Goal: Task Accomplishment & Management: Use online tool/utility

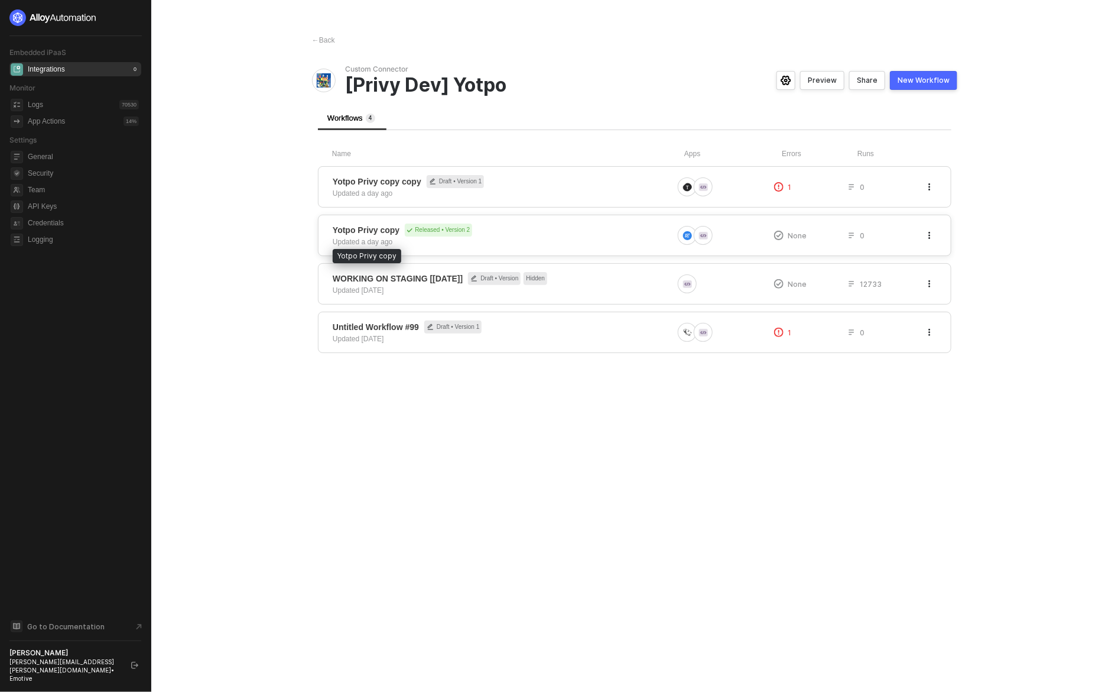
click at [386, 232] on span "Yotpo Privy copy" at bounding box center [366, 230] width 67 height 12
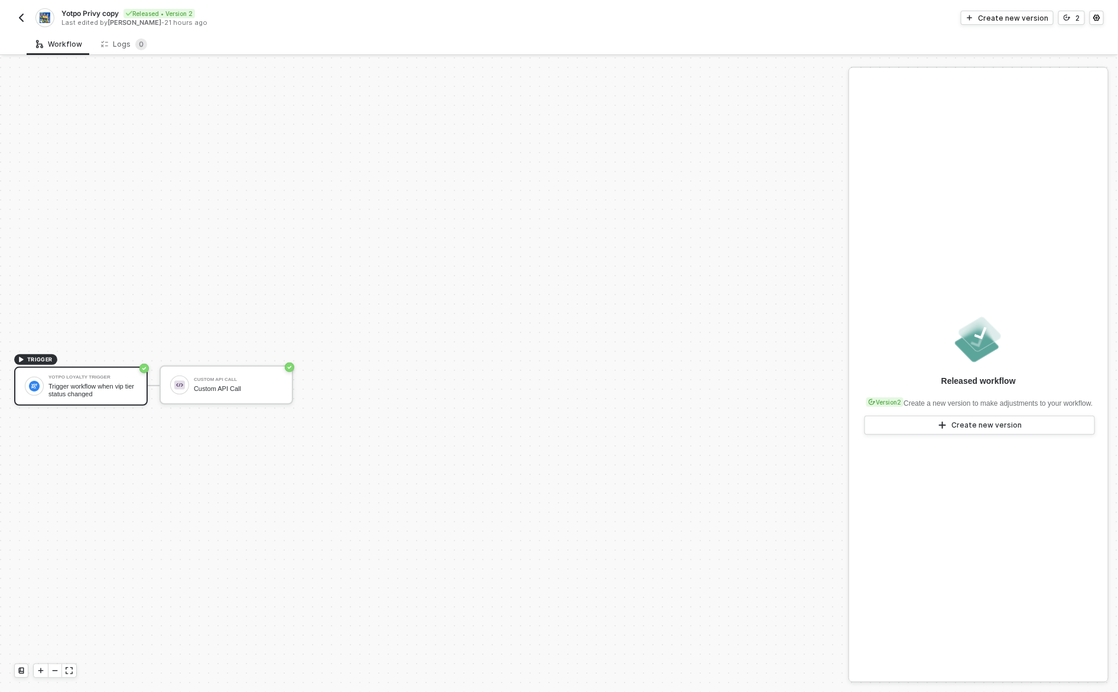
scroll to position [22, 0]
click at [22, 16] on img "button" at bounding box center [21, 17] width 9 height 9
